Goal: Task Accomplishment & Management: Manage account settings

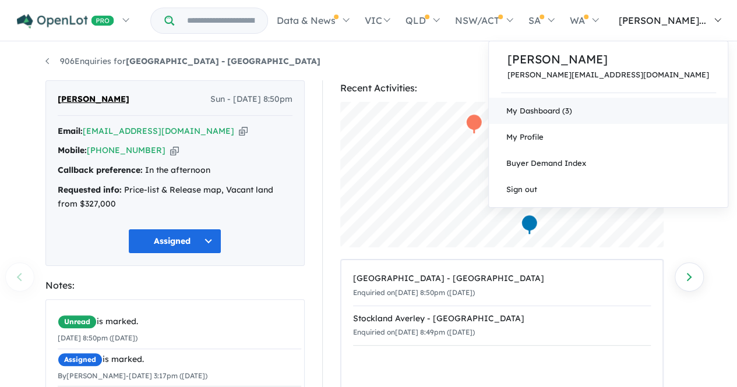
drag, startPoint x: 0, startPoint y: 0, endPoint x: 671, endPoint y: 110, distance: 680.1
click at [671, 110] on link "My Dashboard (3)" at bounding box center [608, 111] width 239 height 26
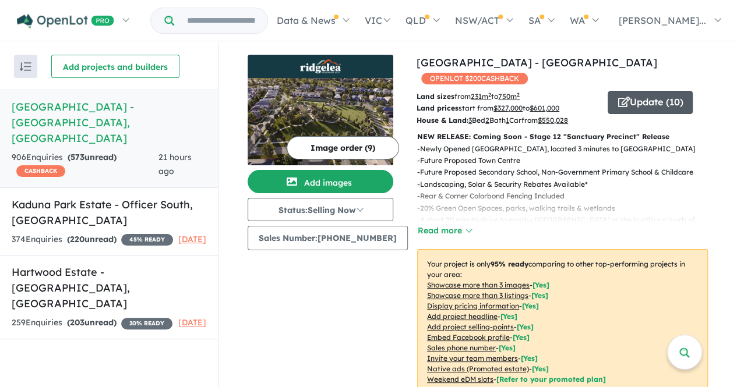
click at [629, 91] on button "Update ( 10 )" at bounding box center [650, 102] width 85 height 23
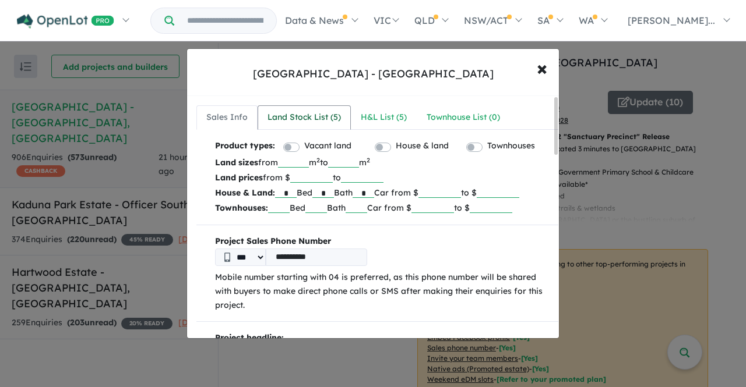
click at [312, 116] on div "Land Stock List ( 5 )" at bounding box center [303, 118] width 73 height 14
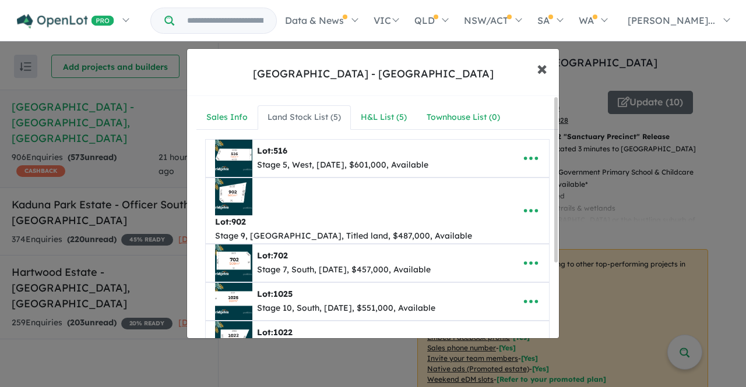
click at [541, 74] on span "×" at bounding box center [542, 67] width 10 height 25
